Goal: Information Seeking & Learning: Learn about a topic

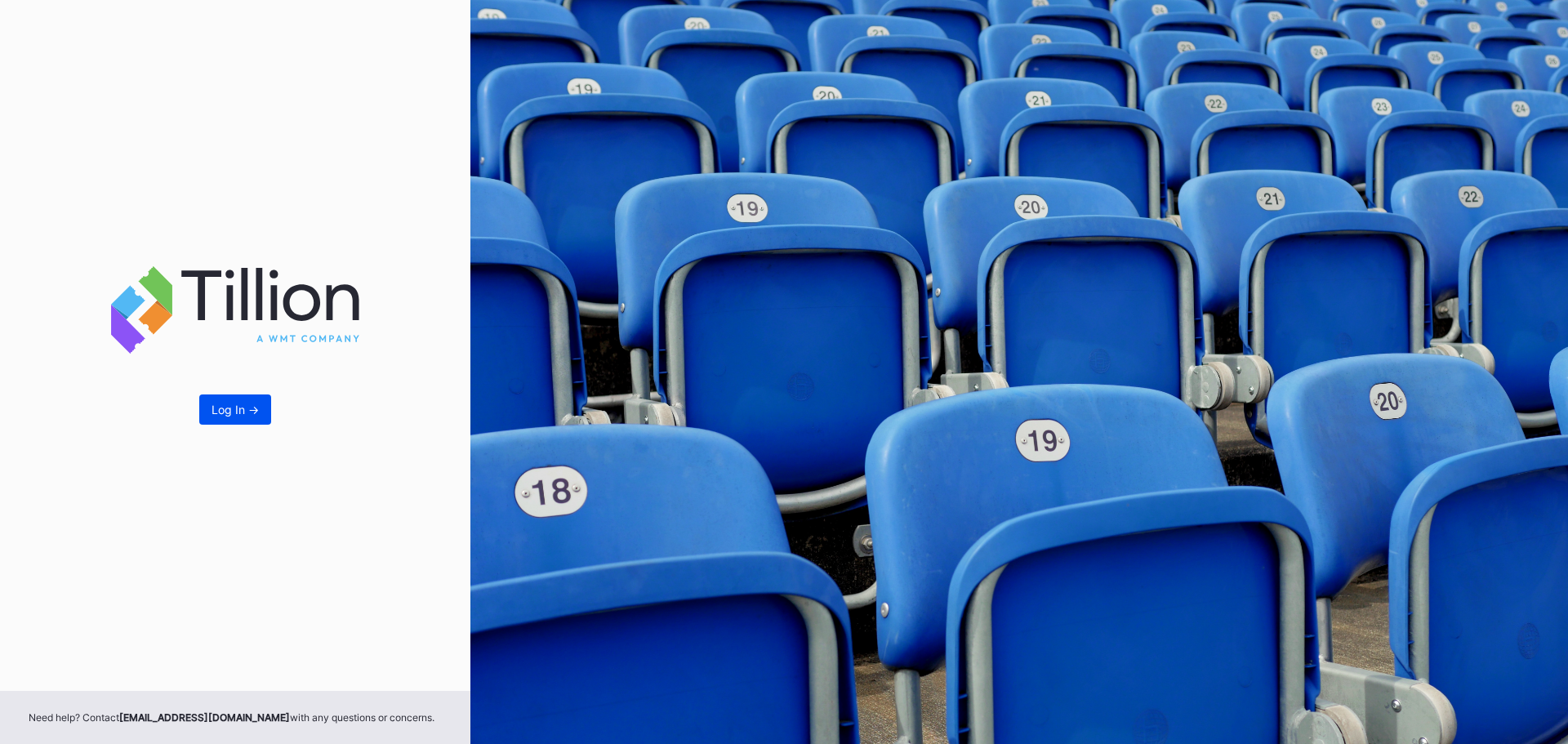
click at [260, 407] on button "Log In ->" at bounding box center [235, 409] width 72 height 30
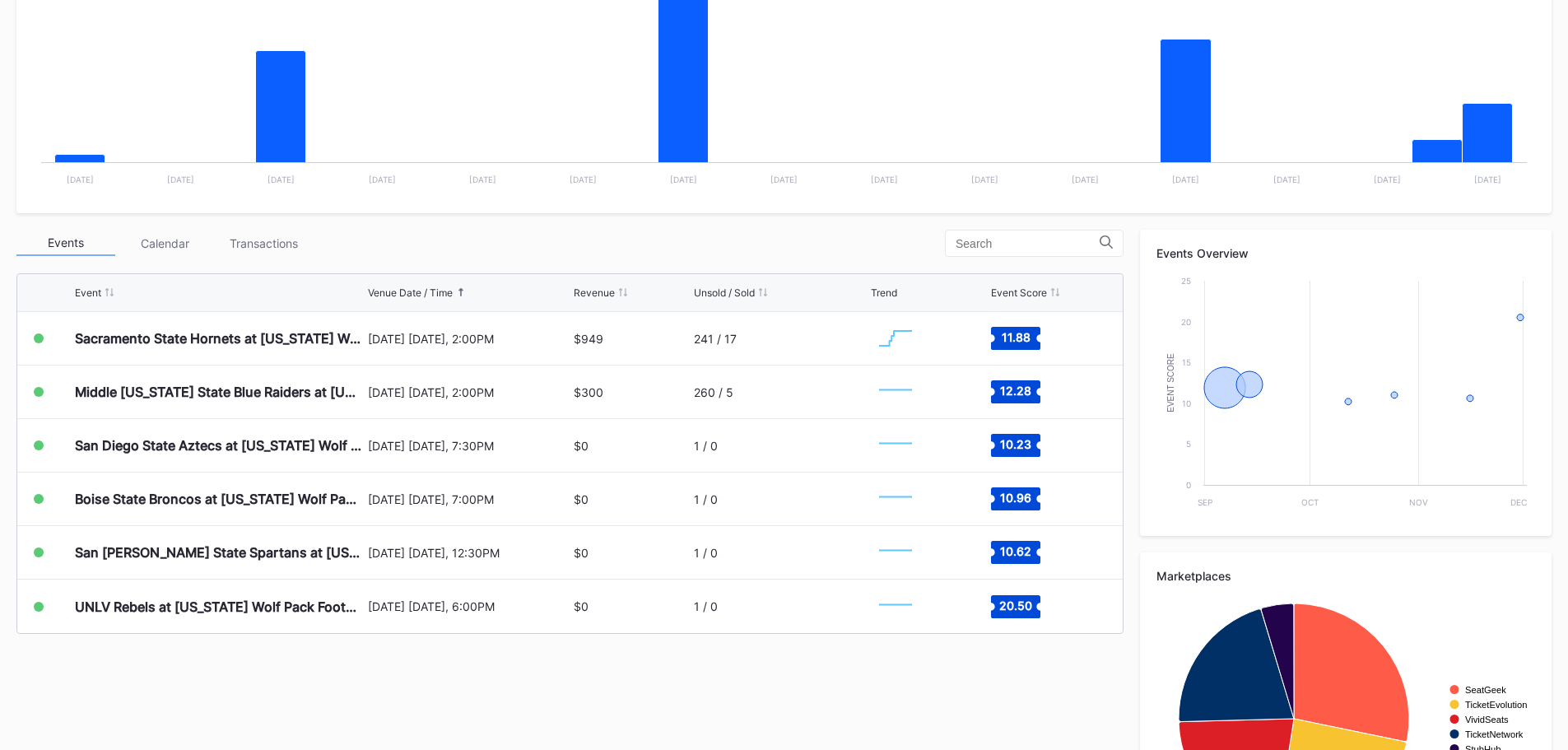
scroll to position [494, 0]
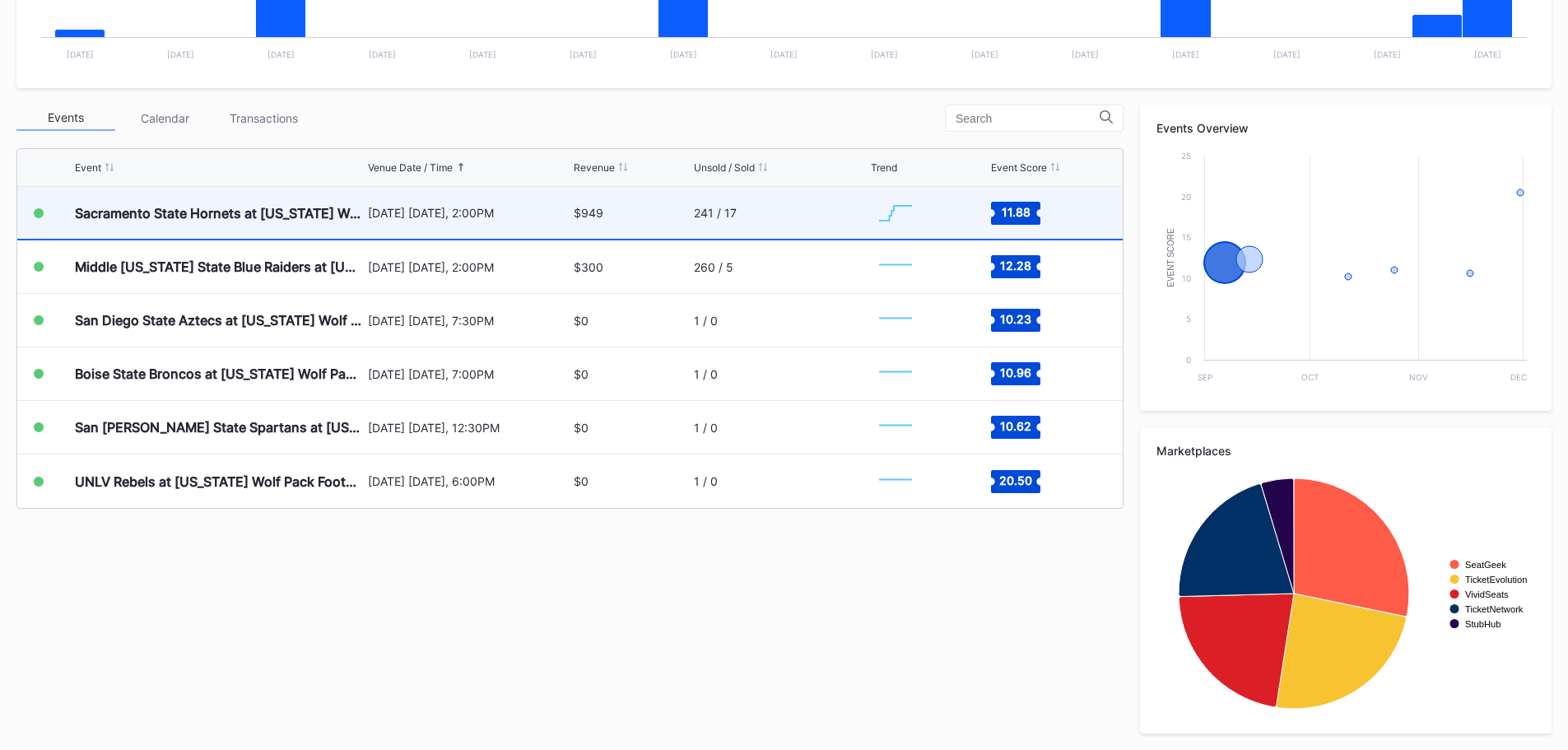
click at [121, 230] on div "Sacramento State Hornets at [US_STATE] Wolf Pack Football" at bounding box center [219, 213] width 289 height 52
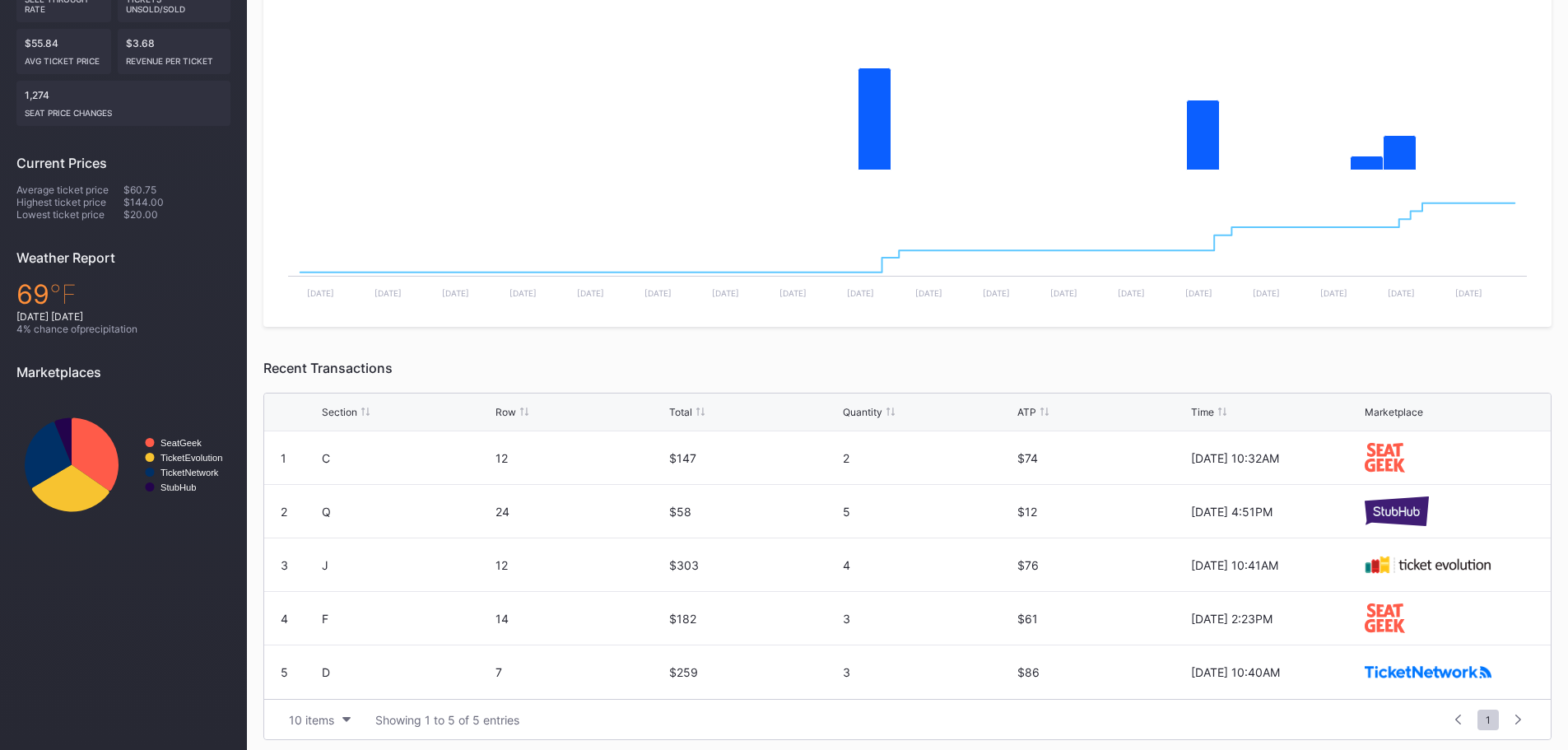
scroll to position [373, 0]
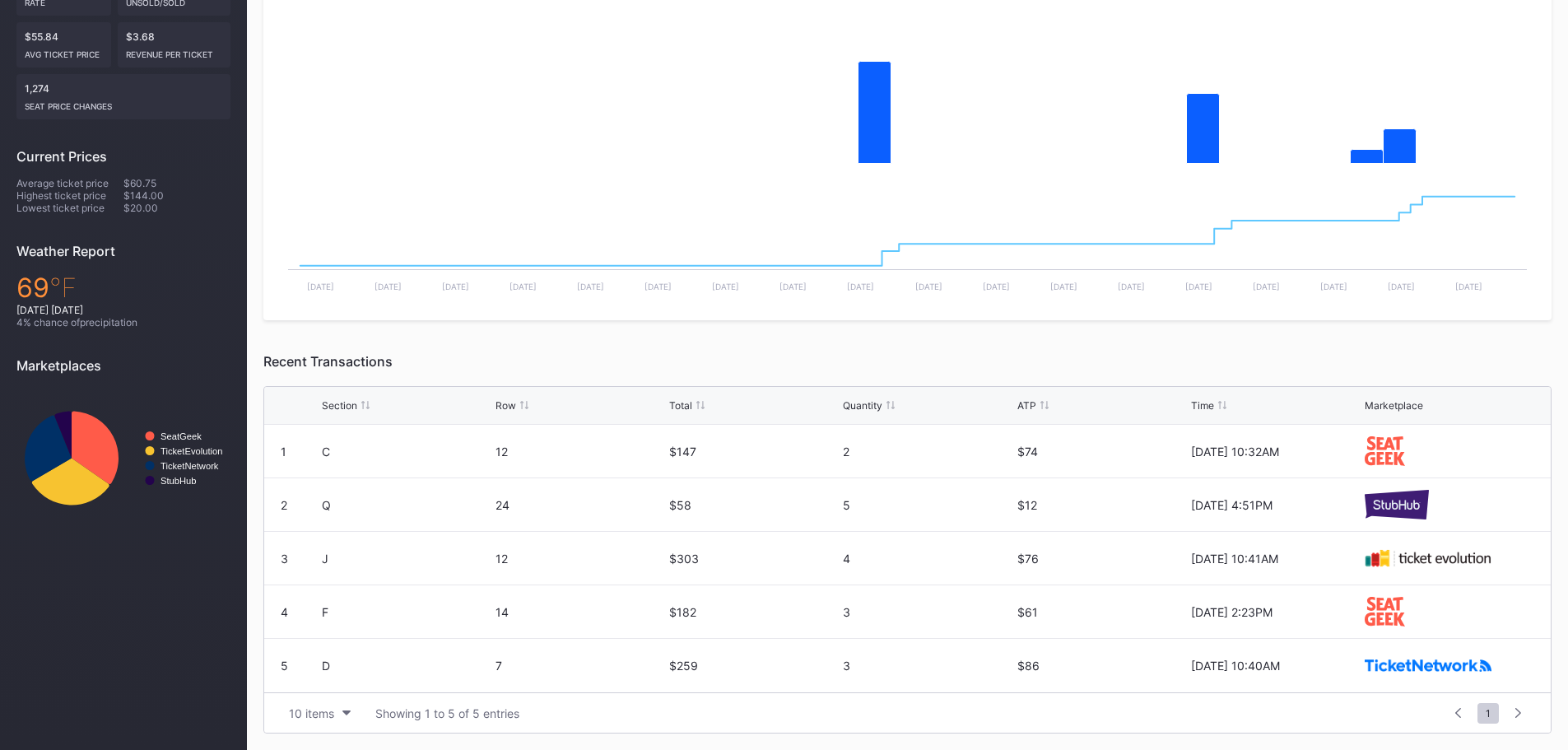
drag, startPoint x: 458, startPoint y: 717, endPoint x: 837, endPoint y: 587, distance: 400.7
click at [837, 587] on div "$182" at bounding box center [754, 611] width 170 height 52
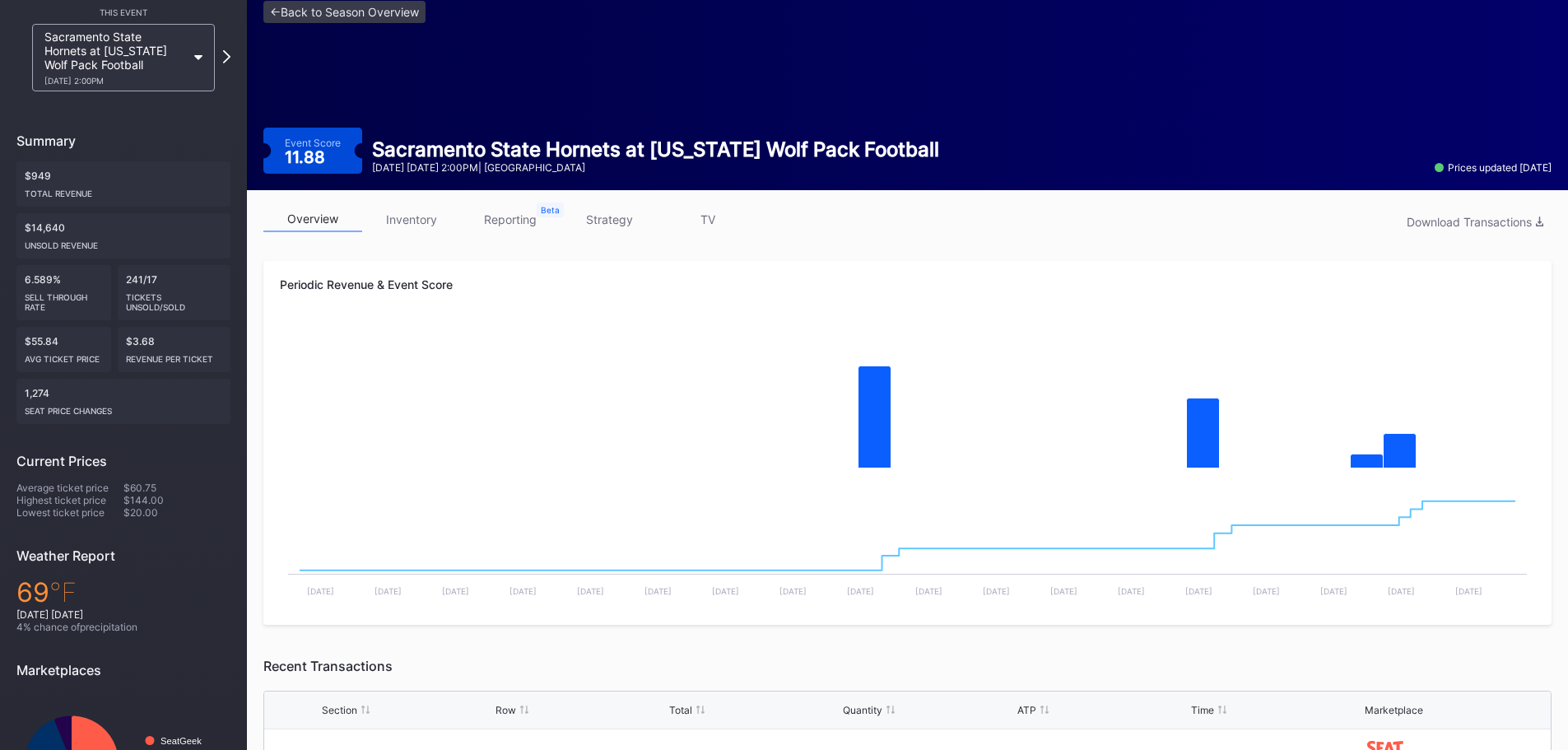
scroll to position [0, 0]
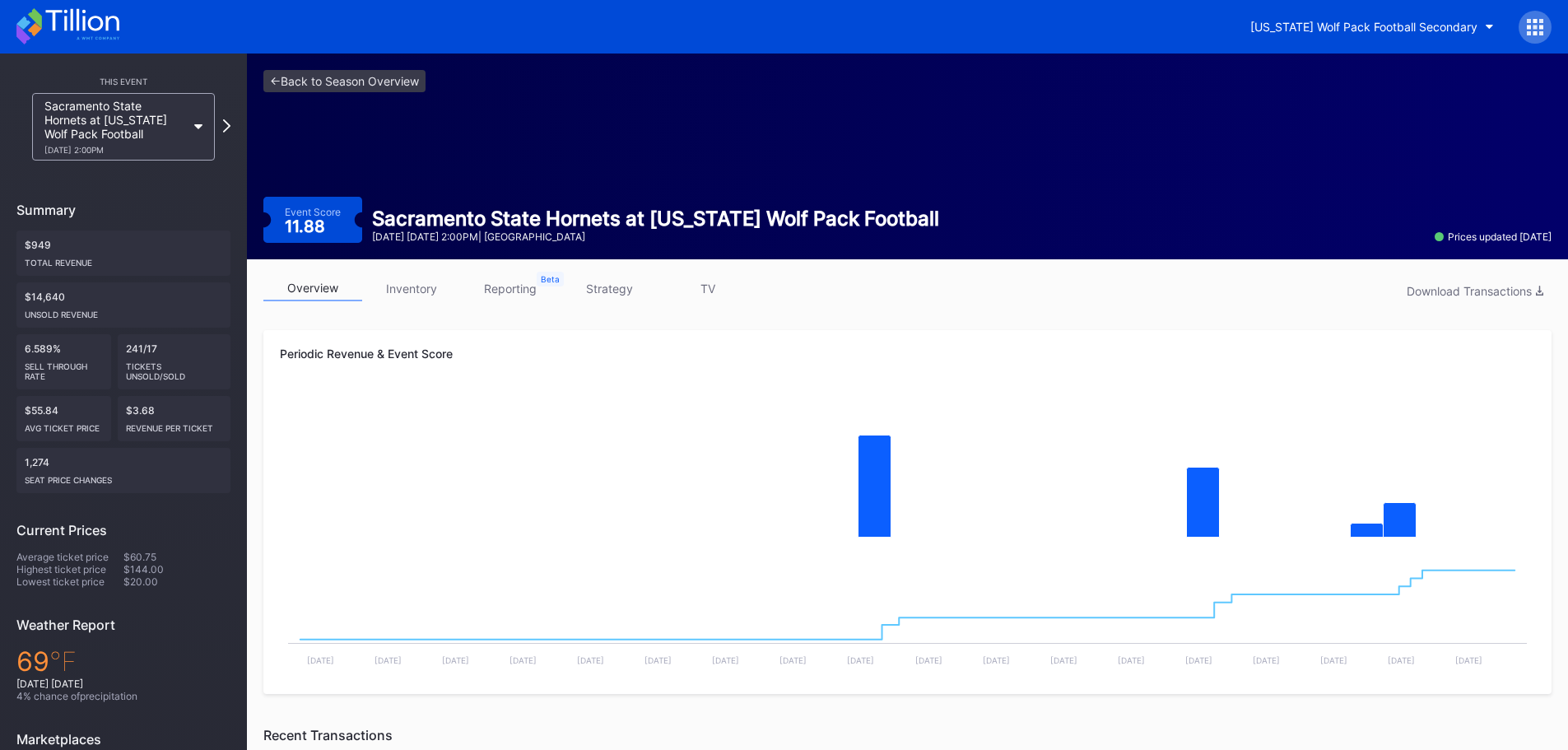
click at [433, 284] on link "inventory" at bounding box center [410, 288] width 98 height 26
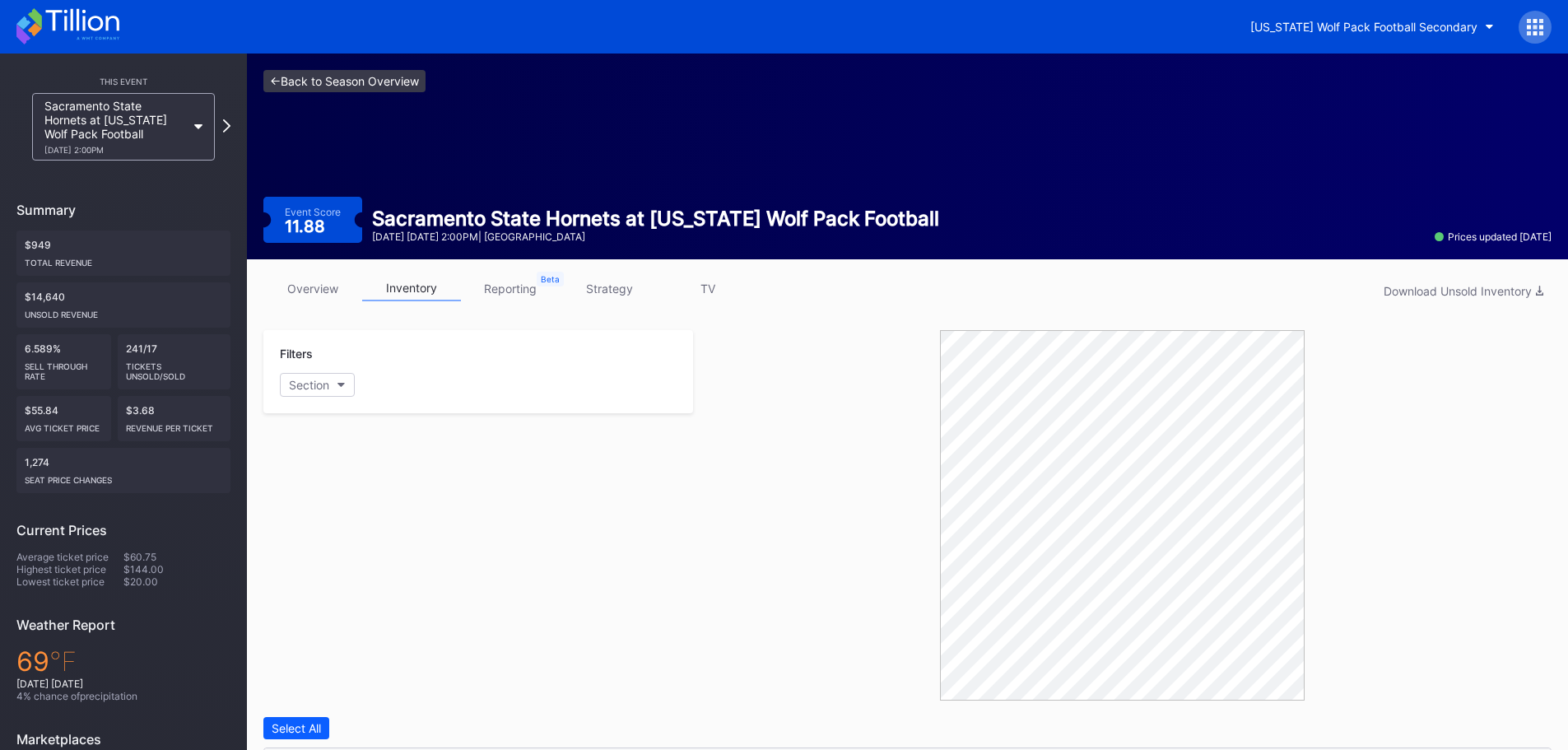
click at [336, 57] on div "<- Back to Season Overview Event Score 11.88 Sacramento State Hornets at [US_ST…" at bounding box center [908, 156] width 1321 height 206
click at [328, 76] on link "<- Back to Season Overview" at bounding box center [345, 80] width 162 height 22
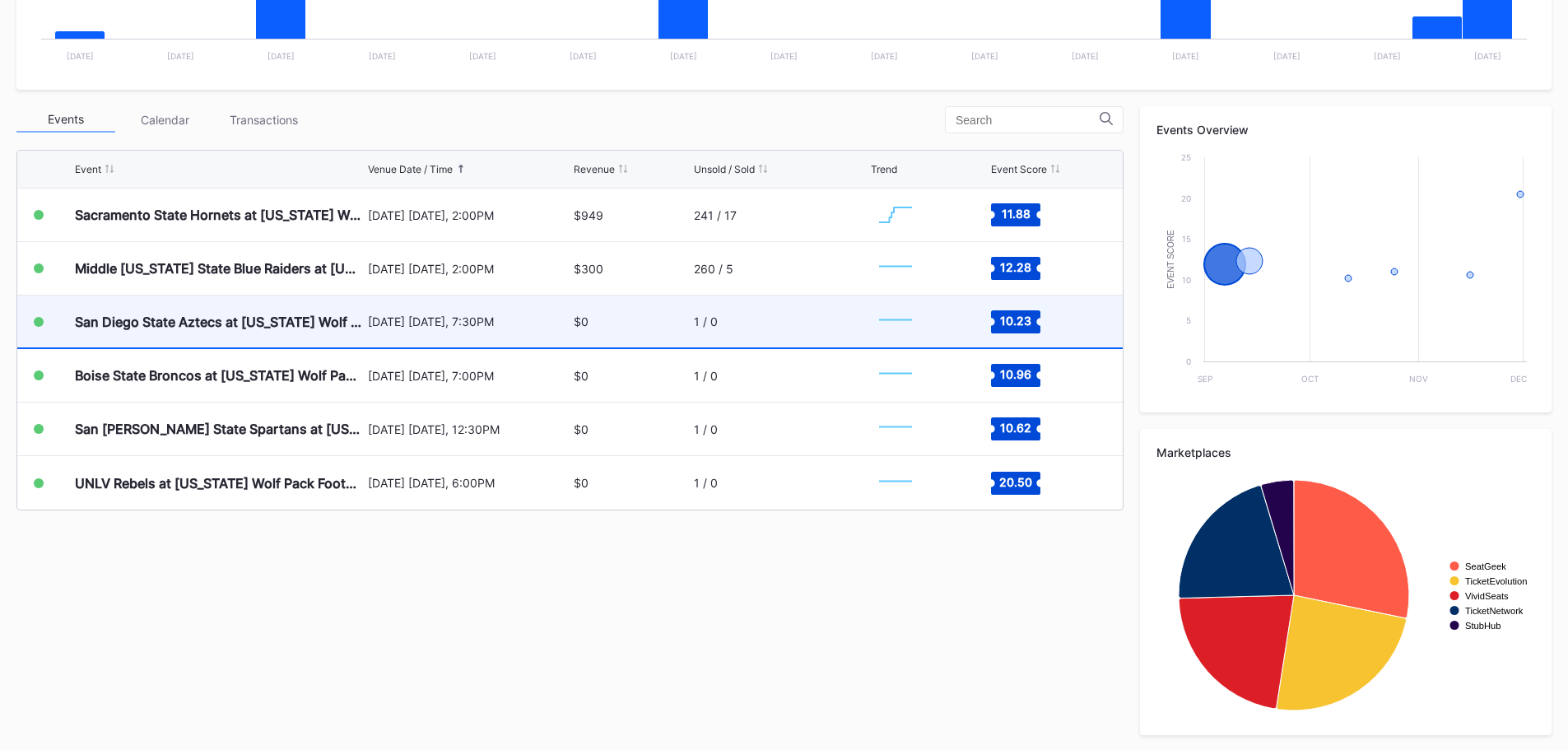
scroll to position [493, 0]
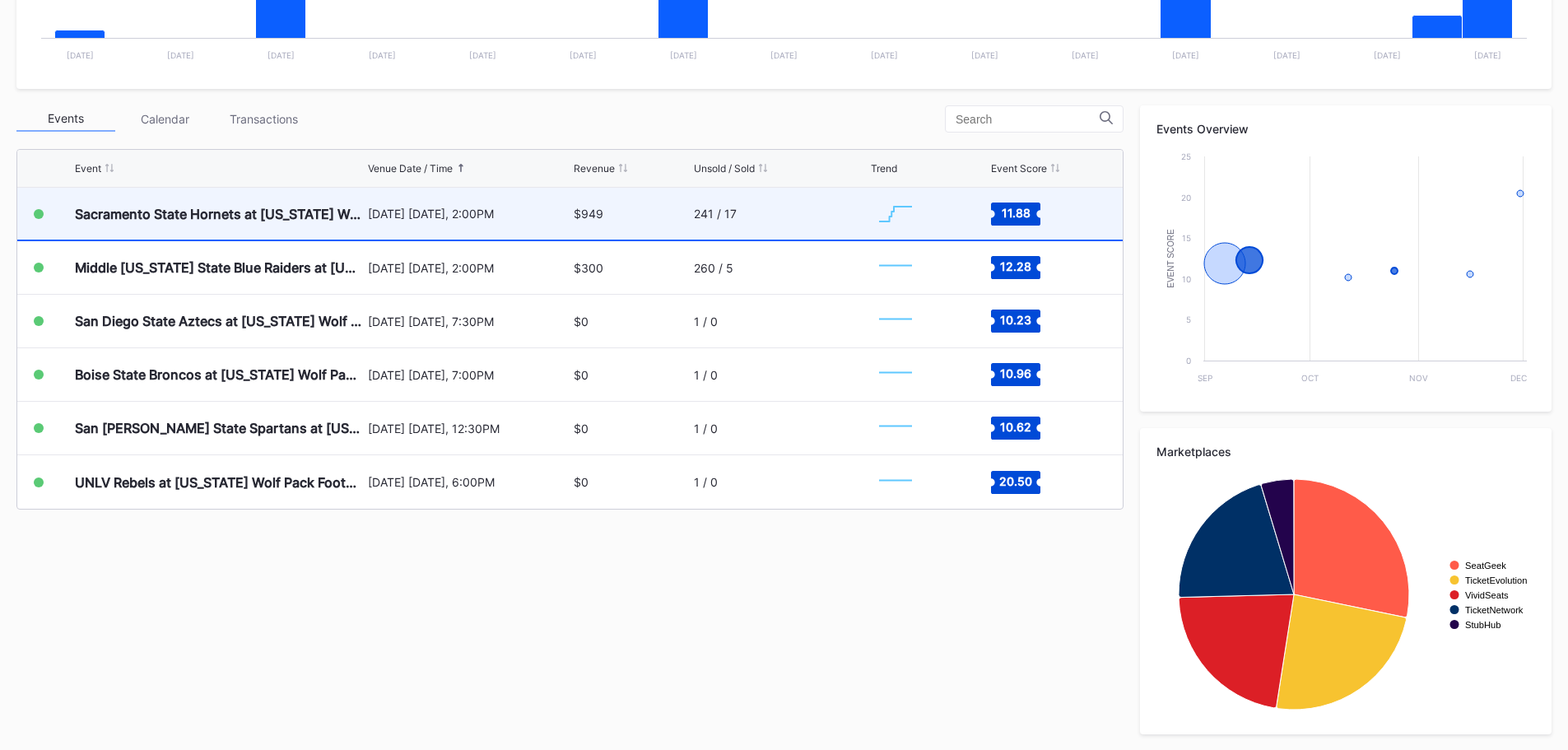
click at [435, 229] on div "[DATE] [DATE], 2:00PM" at bounding box center [469, 214] width 202 height 52
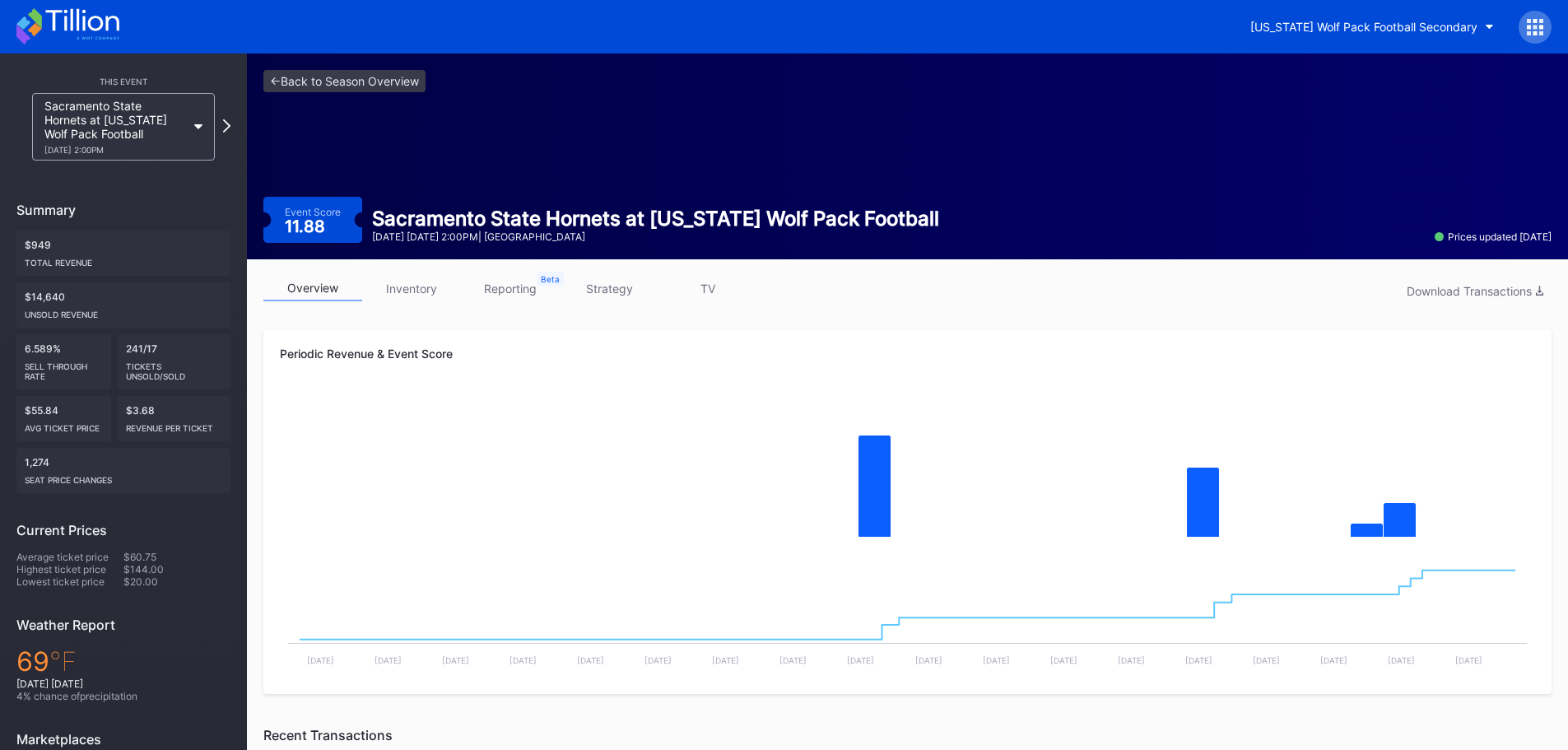
click at [439, 283] on link "inventory" at bounding box center [410, 288] width 98 height 26
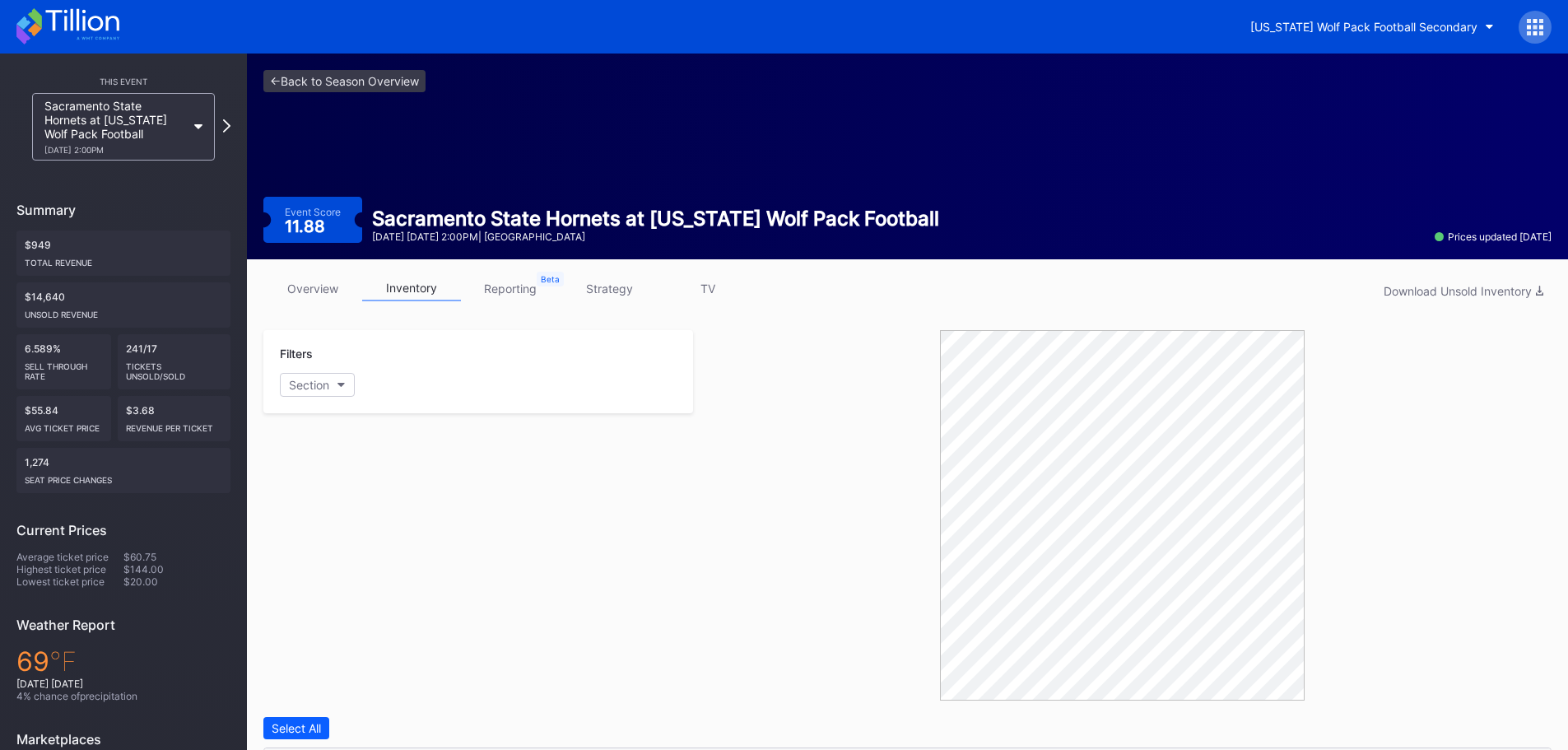
click at [303, 289] on link "overview" at bounding box center [312, 288] width 98 height 26
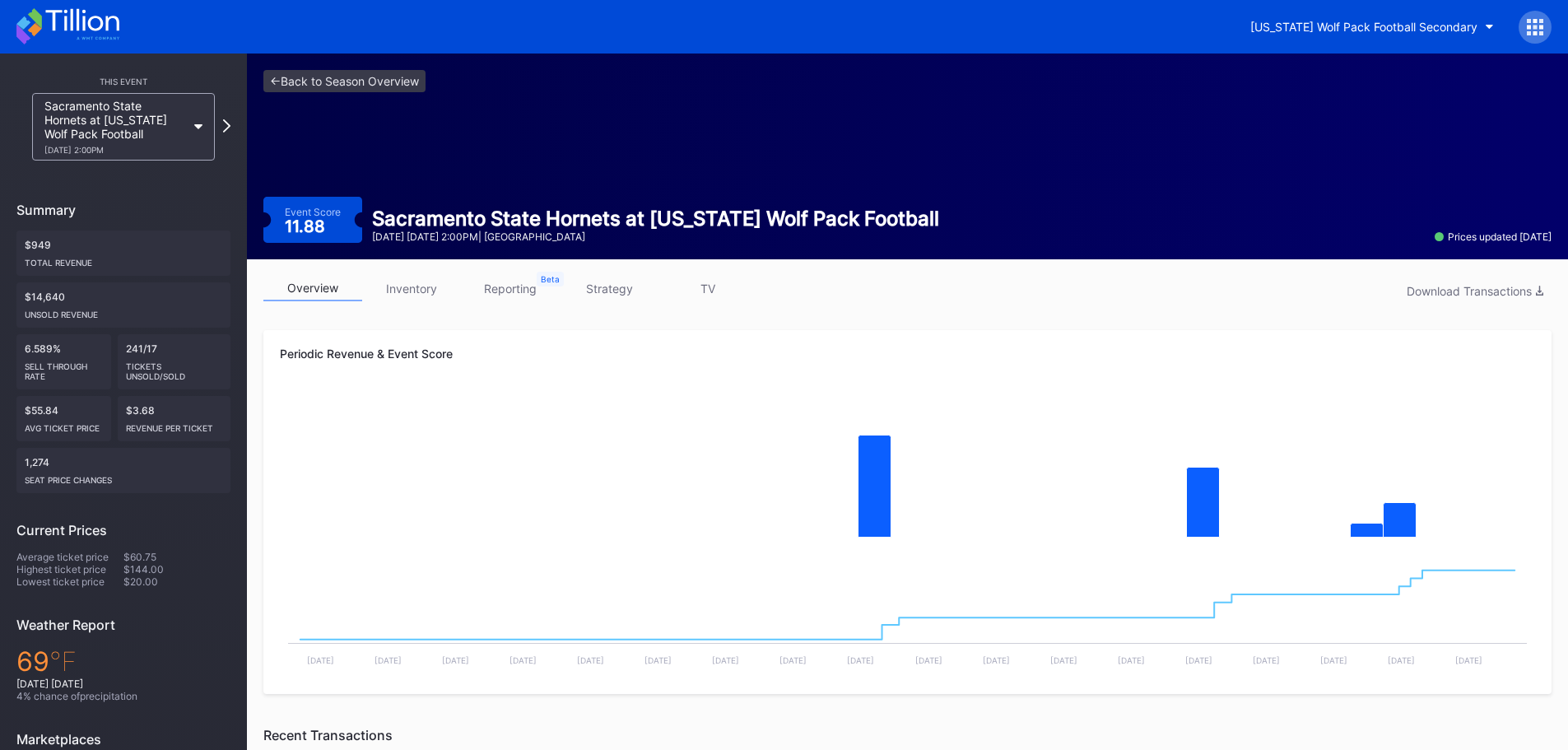
click at [342, 97] on div "<- Back to Season Overview Event Score 11.88 Sacramento State Hornets at [US_ST…" at bounding box center [908, 156] width 1321 height 206
click at [344, 81] on link "<- Back to Season Overview" at bounding box center [345, 80] width 162 height 22
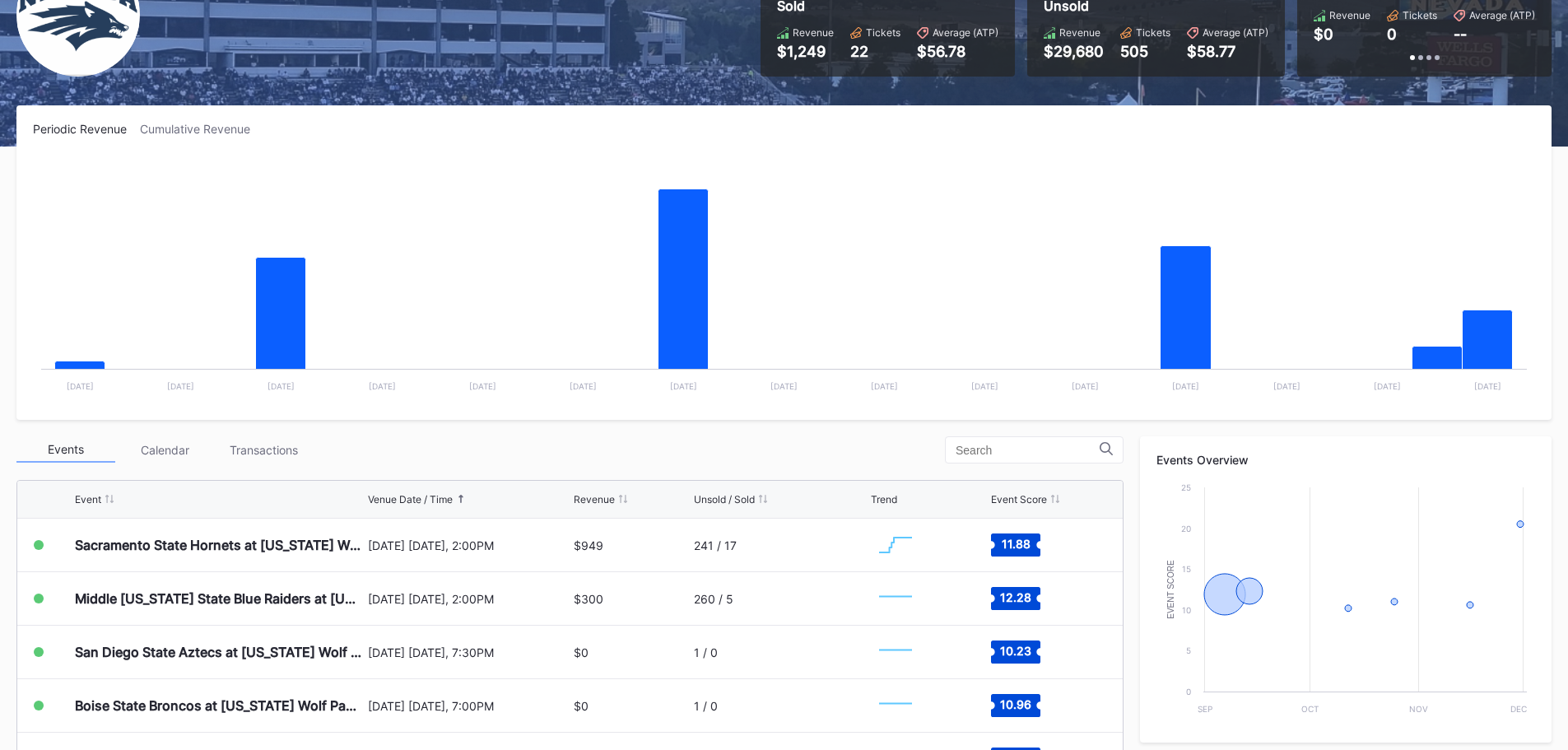
scroll to position [164, 0]
